Goal: Information Seeking & Learning: Learn about a topic

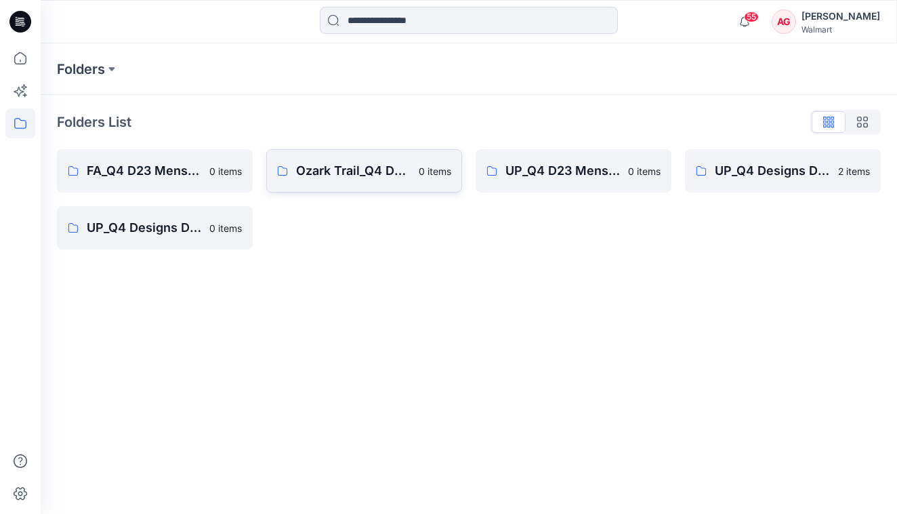
click at [351, 182] on link "Ozark Trail_Q4 D23 Men's Outdoor 0 items" at bounding box center [364, 170] width 196 height 43
click at [204, 173] on link "FA_Q4 D23 Mens Outerwear 0 items" at bounding box center [155, 170] width 196 height 43
click at [733, 195] on div "UP_Q4 Designs D24 Boys Outerwear 2 items" at bounding box center [783, 199] width 196 height 100
click at [733, 181] on link "UP_Q4 Designs D24 Boys Outerwear 2 items" at bounding box center [783, 170] width 196 height 43
click at [539, 186] on link "UP_Q4 D23 Mens Outerwear 0 items" at bounding box center [574, 170] width 196 height 43
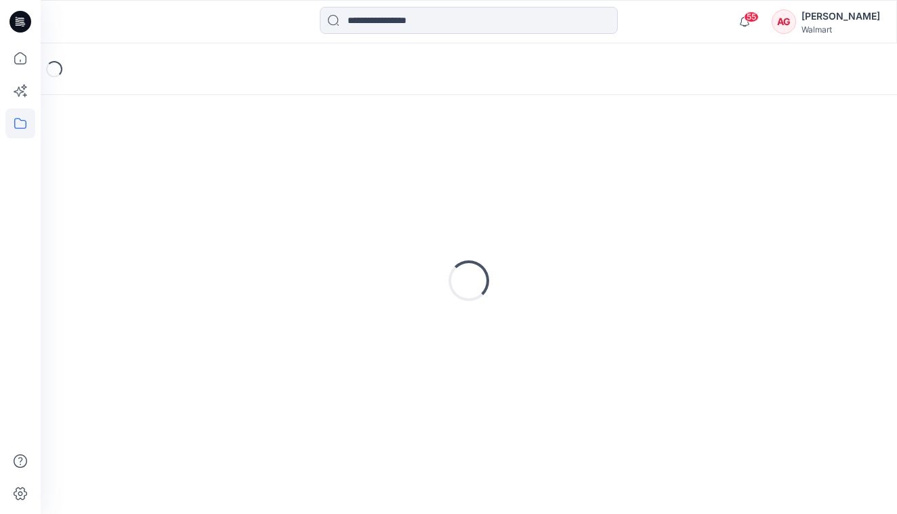
click at [539, 186] on div "Loading..." at bounding box center [469, 280] width 824 height 339
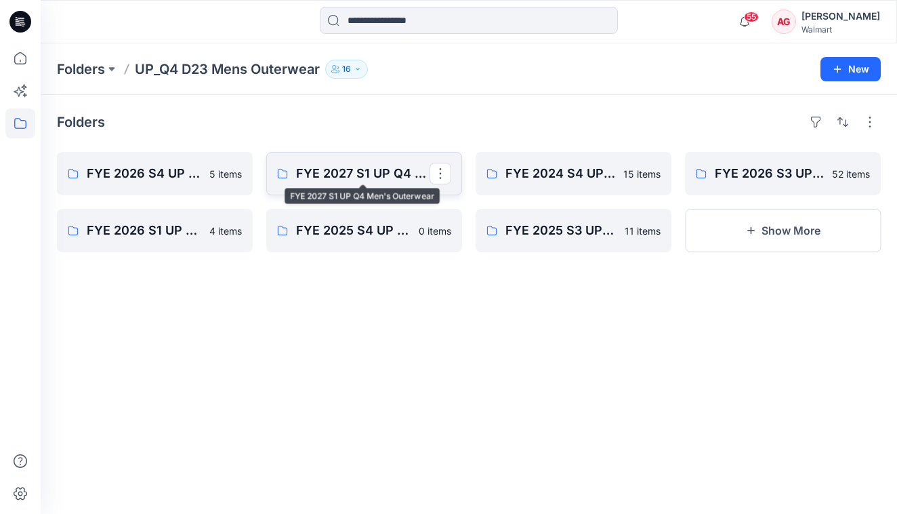
click at [381, 168] on p "FYE 2027 S1 UP Q4 Men's Outerwear" at bounding box center [363, 173] width 134 height 19
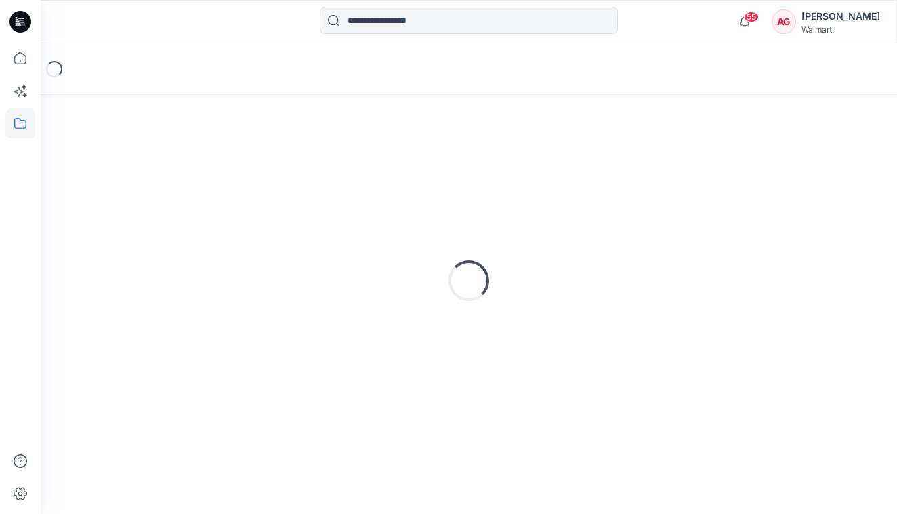
click at [381, 168] on div "Loading..." at bounding box center [469, 280] width 824 height 339
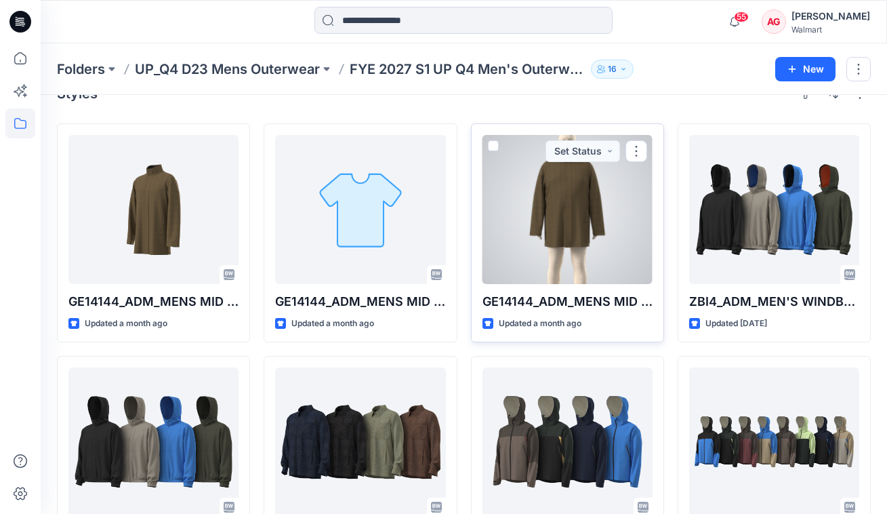
scroll to position [290, 0]
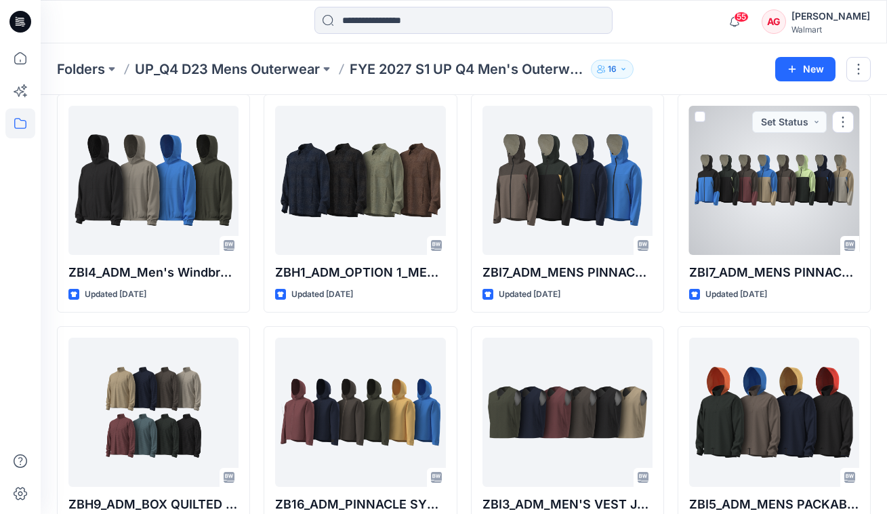
click at [733, 182] on div at bounding box center [774, 180] width 170 height 149
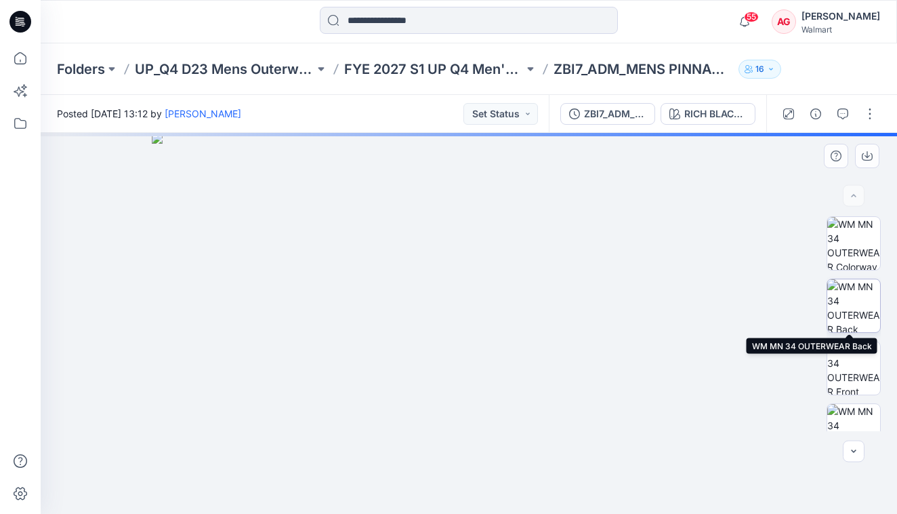
click at [733, 291] on img at bounding box center [854, 305] width 53 height 53
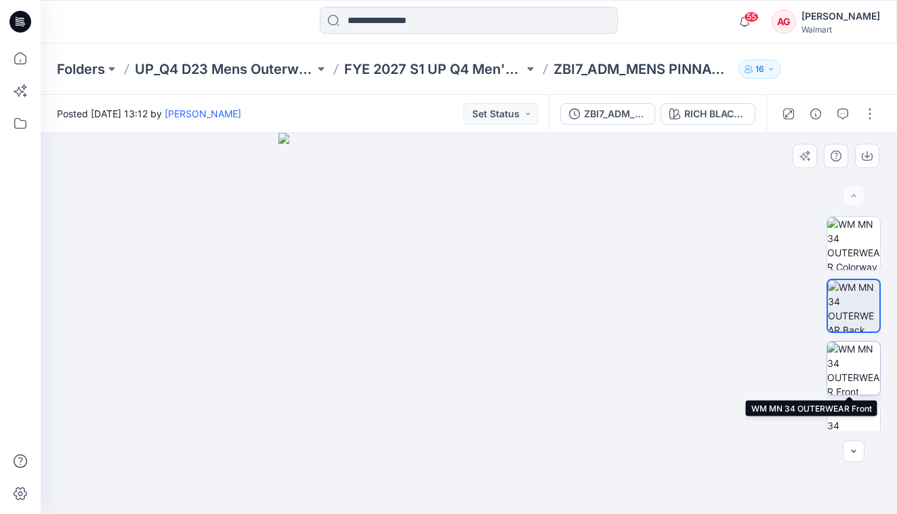
click at [733, 375] on img at bounding box center [854, 368] width 53 height 53
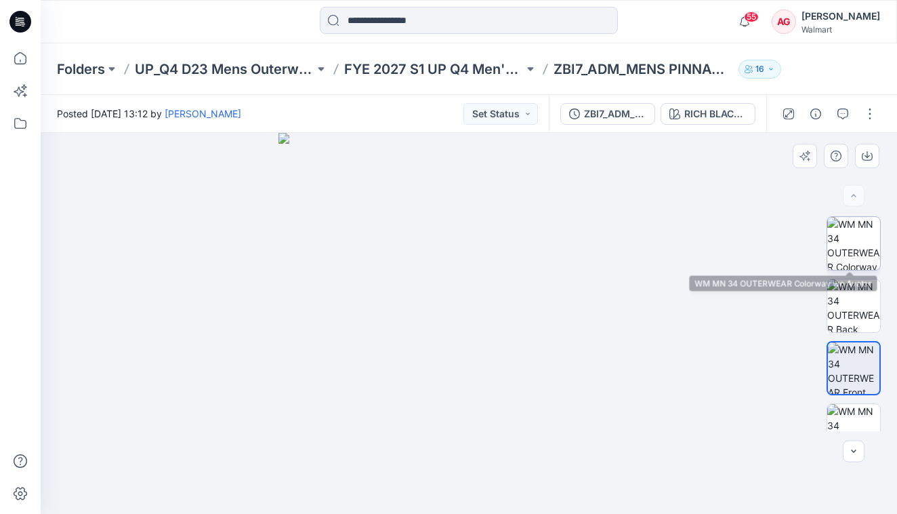
click at [733, 237] on img at bounding box center [854, 243] width 53 height 53
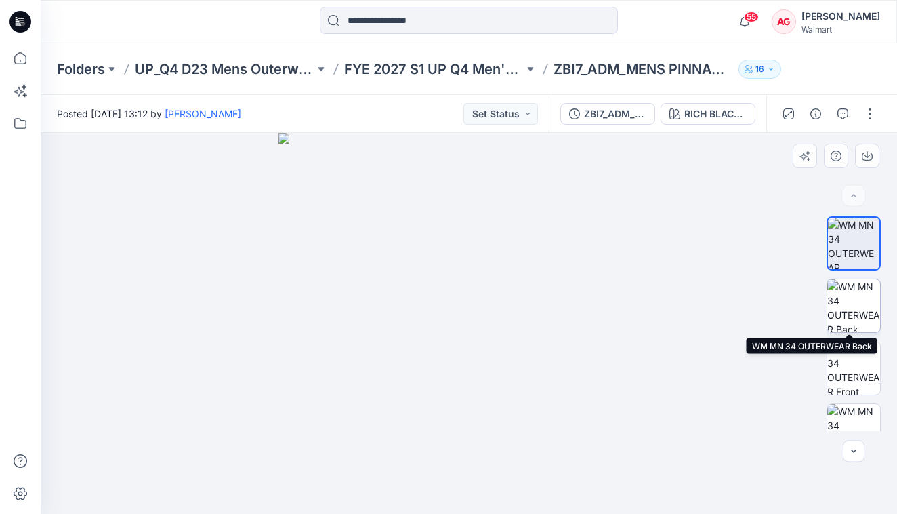
click at [733, 300] on img at bounding box center [854, 305] width 53 height 53
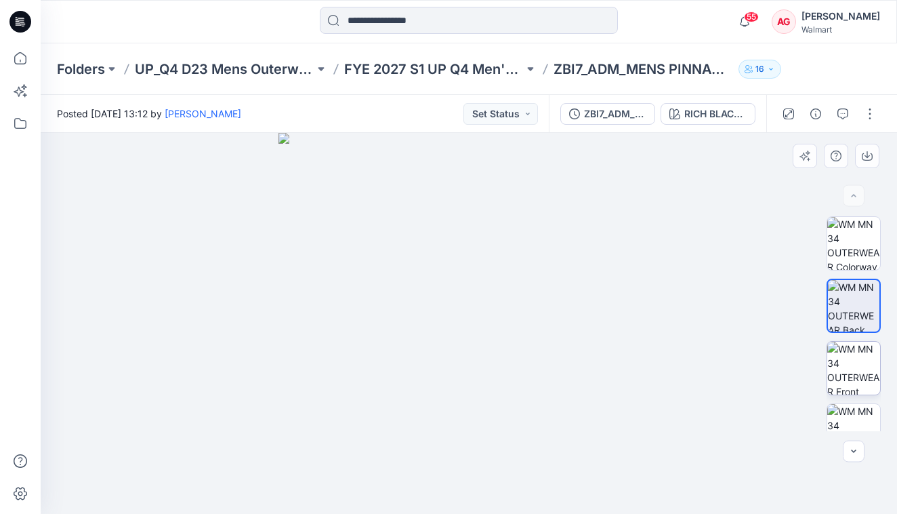
click at [733, 366] on img at bounding box center [854, 368] width 53 height 53
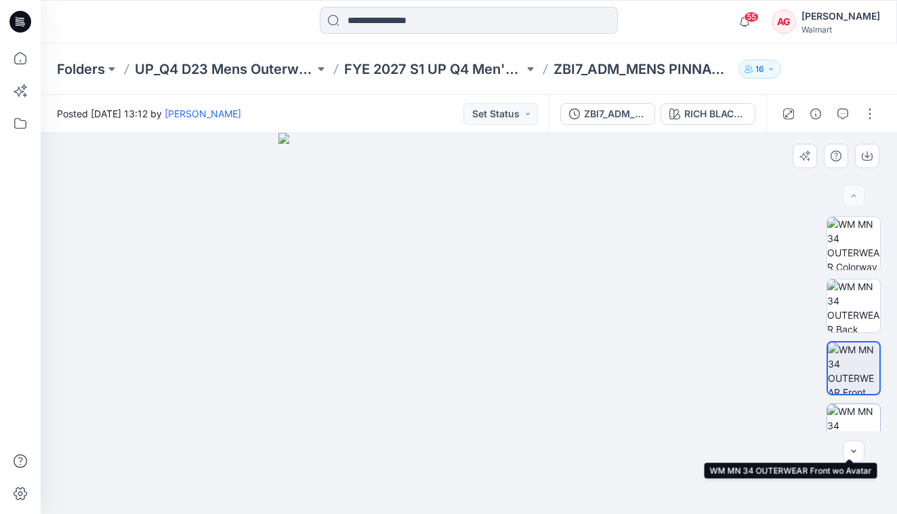
click at [733, 405] on img at bounding box center [854, 430] width 53 height 53
